Goal: Transaction & Acquisition: Purchase product/service

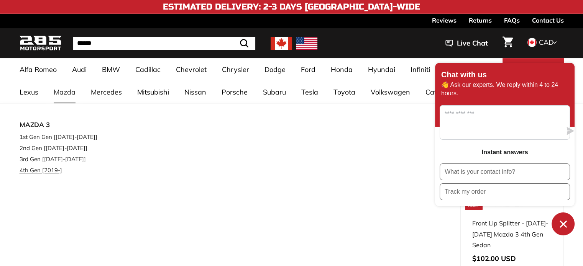
click at [38, 173] on link "4th Gen [2019-]" at bounding box center [65, 170] width 90 height 11
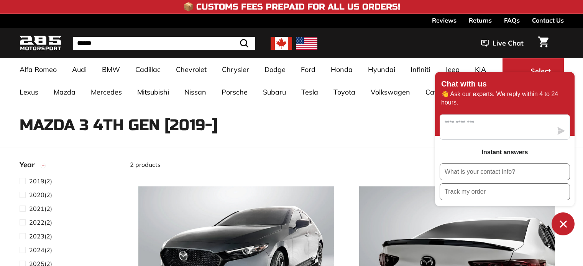
select select "**********"
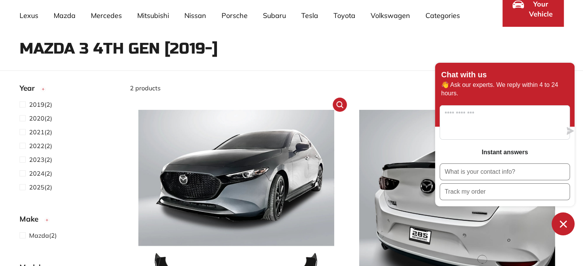
scroll to position [140, 0]
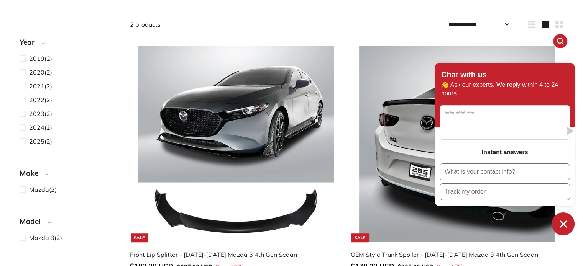
click at [407, 127] on img at bounding box center [457, 144] width 196 height 196
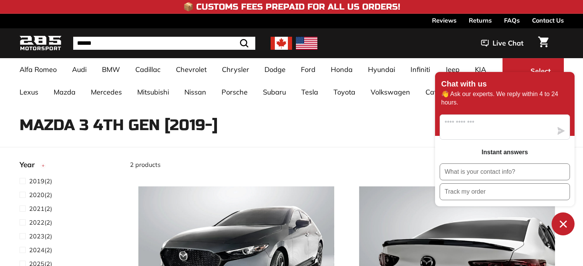
select select "**********"
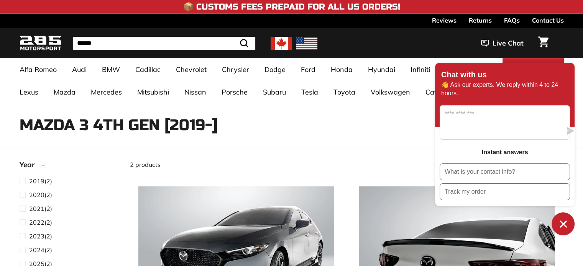
click at [569, 222] on button "Chat window" at bounding box center [563, 224] width 23 height 23
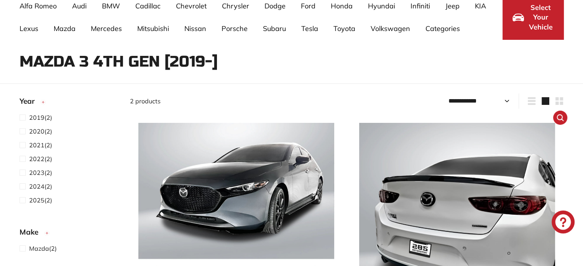
scroll to position [115, 0]
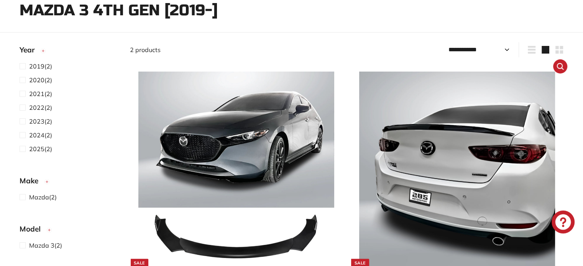
click at [403, 148] on img at bounding box center [457, 170] width 196 height 196
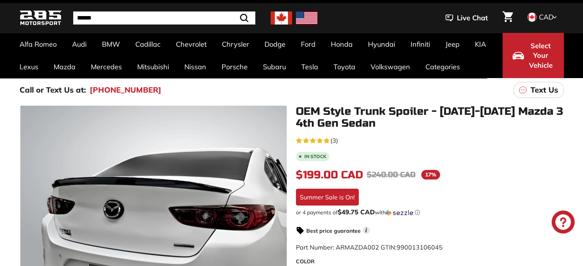
scroll to position [13, 0]
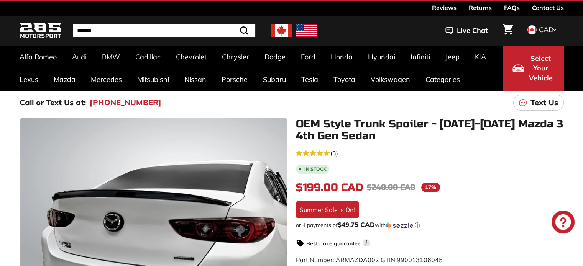
click at [546, 27] on span "CAD" at bounding box center [546, 29] width 15 height 9
click at [534, 55] on span at bounding box center [532, 56] width 10 height 10
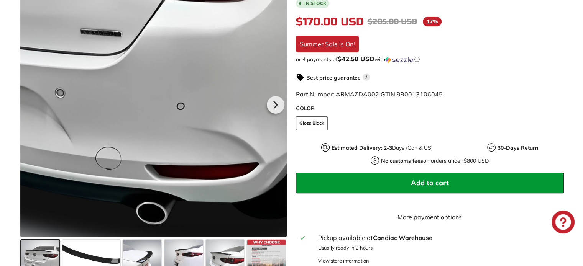
scroll to position [243, 0]
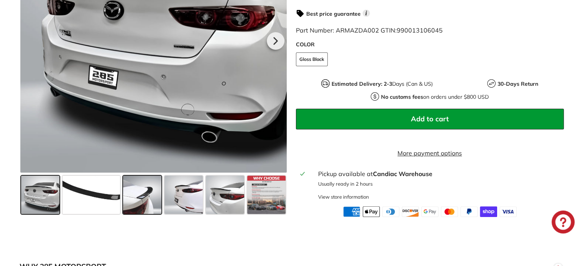
click at [135, 214] on span at bounding box center [142, 195] width 38 height 38
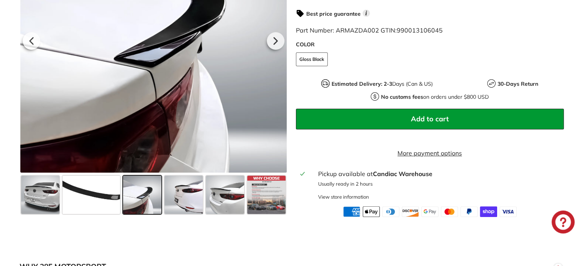
scroll to position [204, 0]
